Goal: Information Seeking & Learning: Learn about a topic

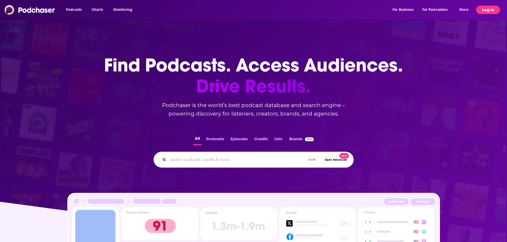
click at [485, 9] on button "Log In" at bounding box center [488, 10] width 24 height 9
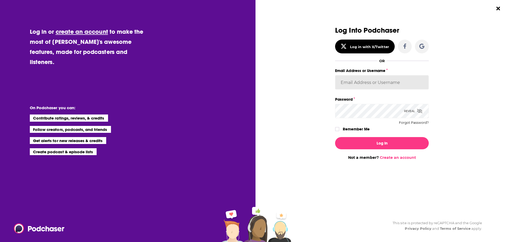
type input "SimonElement"
click at [344, 130] on label "Remember Me" at bounding box center [356, 129] width 27 height 7
click at [339, 132] on input "rememberMe" at bounding box center [336, 132] width 3 height 0
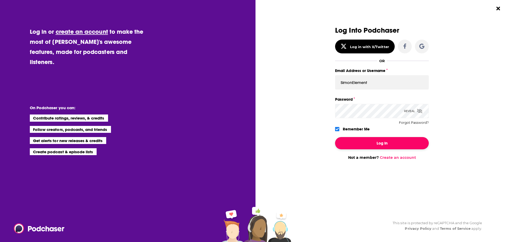
click at [370, 141] on button "Log In" at bounding box center [382, 143] width 94 height 12
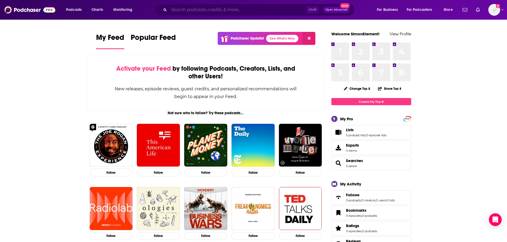
click at [239, 6] on input "Search podcasts, credits, & more..." at bounding box center [237, 10] width 137 height 9
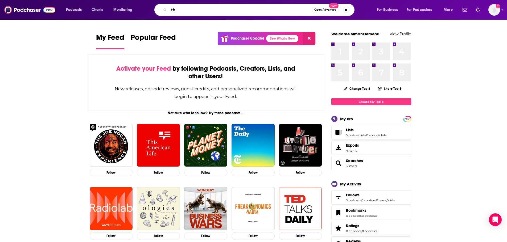
type input "t"
type input "The Dinner PLan"
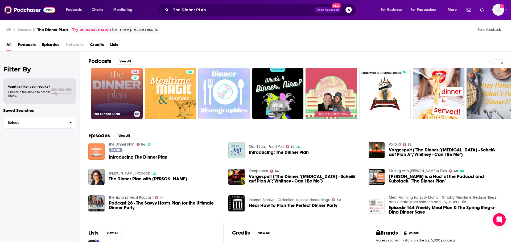
click at [109, 102] on link "54 The Dinner Plan" at bounding box center [117, 94] width 52 height 52
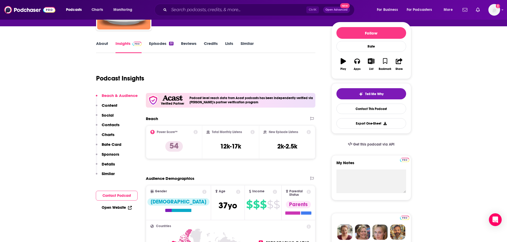
scroll to position [80, 0]
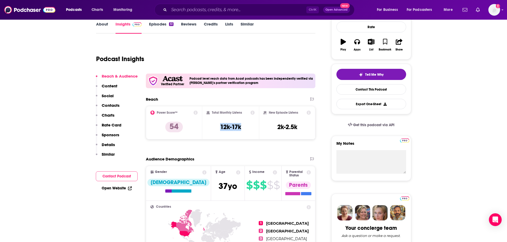
drag, startPoint x: 244, startPoint y: 129, endPoint x: 221, endPoint y: 134, distance: 24.2
click at [221, 134] on div "Total Monthly Listens 12k-17k" at bounding box center [230, 123] width 48 height 24
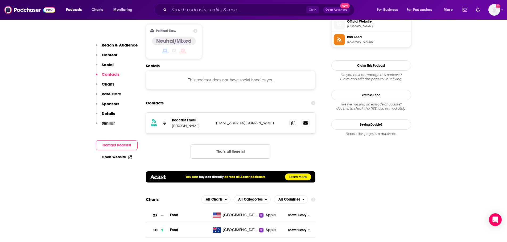
scroll to position [399, 0]
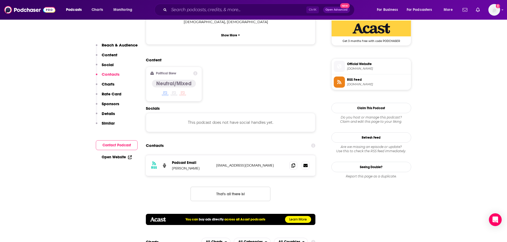
click at [203, 5] on div "Ctrl K Open Advanced New" at bounding box center [254, 10] width 200 height 12
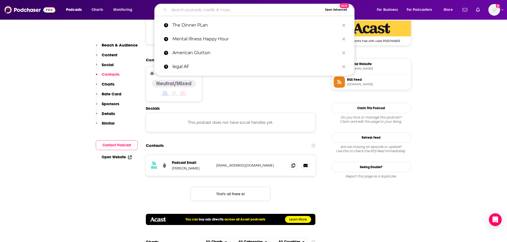
drag, startPoint x: 204, startPoint y: 7, endPoint x: 201, endPoint y: 5, distance: 4.2
click at [205, 7] on input "Search podcasts, credits, & more..." at bounding box center [245, 10] width 153 height 9
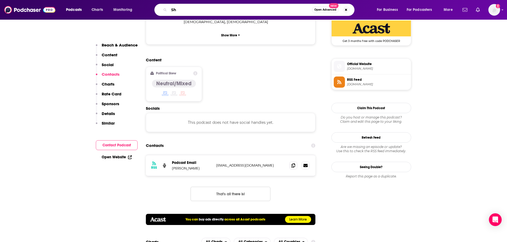
type input "S"
type input "Dhru"
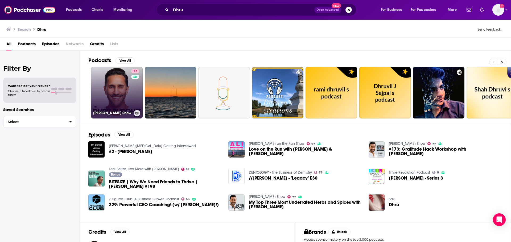
click at [122, 101] on link "77 [PERSON_NAME] Show" at bounding box center [117, 93] width 52 height 52
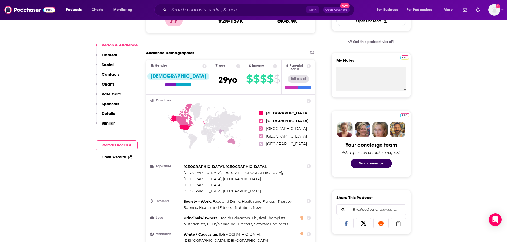
scroll to position [186, 0]
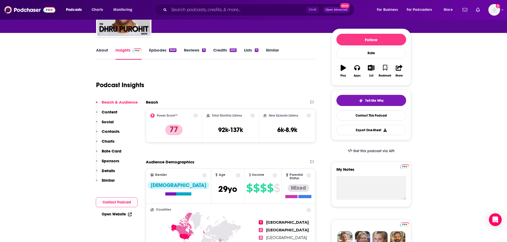
scroll to position [0, 0]
